Goal: Information Seeking & Learning: Learn about a topic

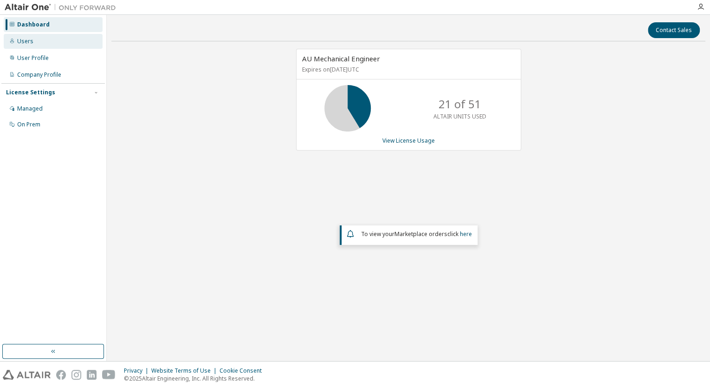
click at [45, 45] on div "Users" at bounding box center [53, 41] width 99 height 15
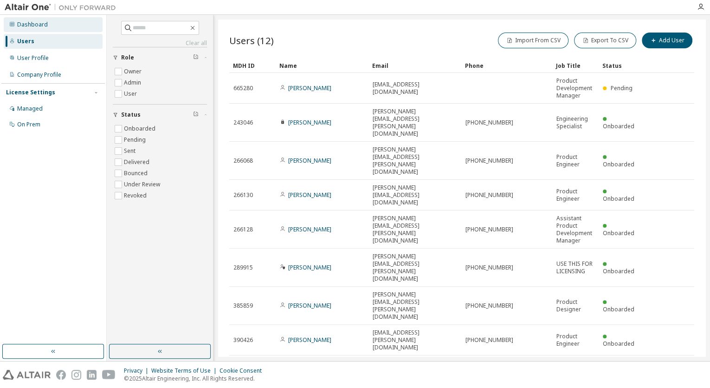
click at [31, 25] on div "Dashboard" at bounding box center [32, 24] width 31 height 7
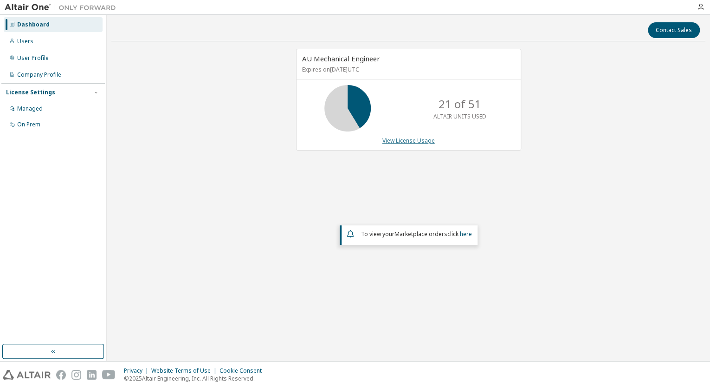
click at [423, 140] on link "View License Usage" at bounding box center [408, 140] width 52 height 8
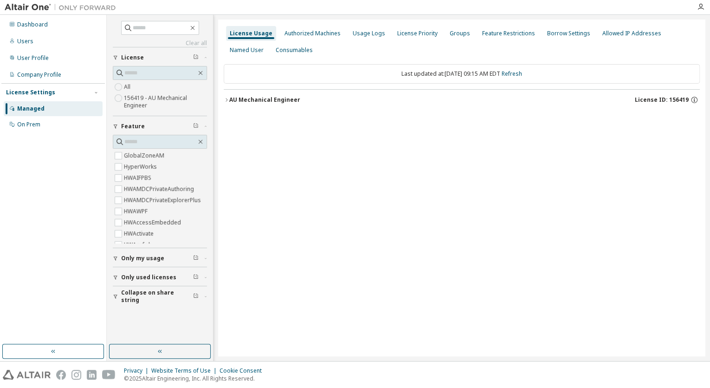
click at [274, 100] on div "AU Mechanical Engineer" at bounding box center [264, 99] width 71 height 7
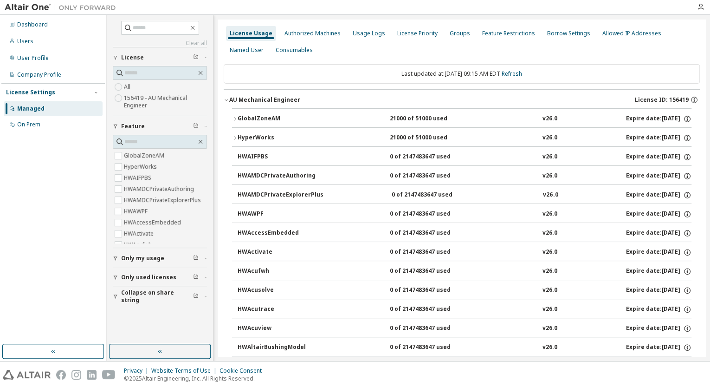
click at [265, 137] on div "HyperWorks" at bounding box center [280, 138] width 84 height 8
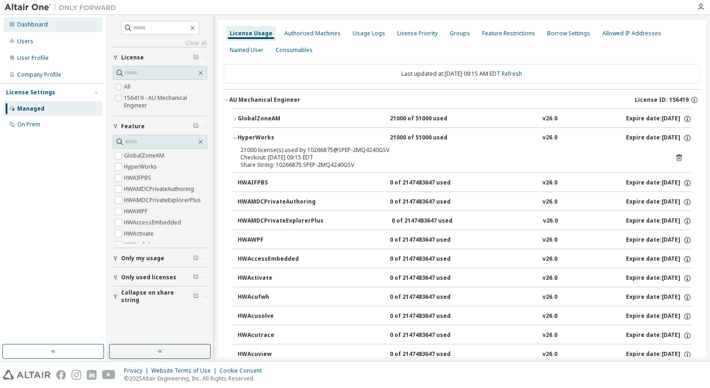
click at [35, 24] on div "Dashboard" at bounding box center [32, 24] width 31 height 7
